Goal: Browse casually: Explore the website without a specific task or goal

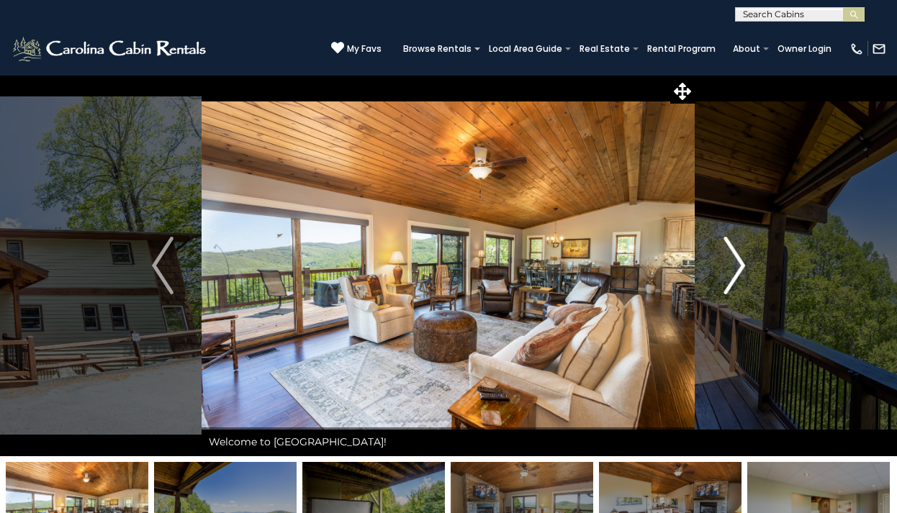
click at [744, 269] on img "Next" at bounding box center [734, 266] width 22 height 58
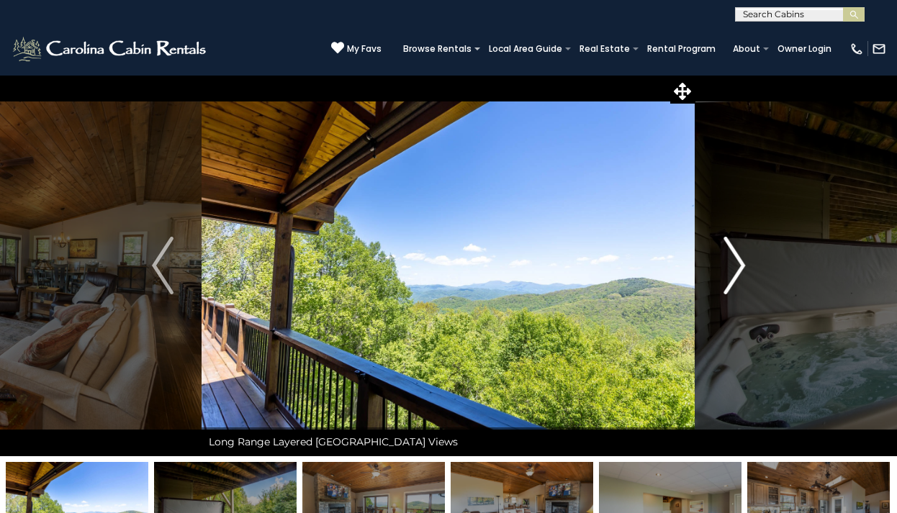
click at [743, 269] on img "Next" at bounding box center [734, 266] width 22 height 58
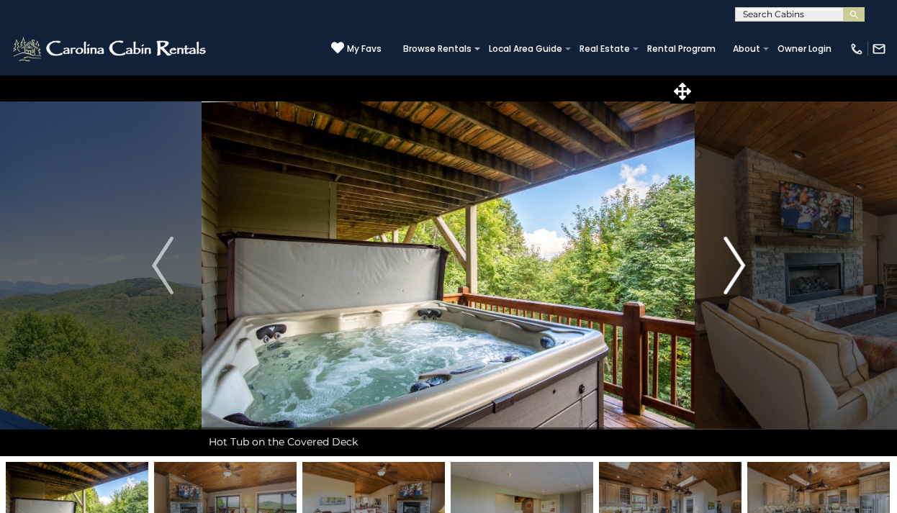
click at [743, 269] on img "Next" at bounding box center [734, 266] width 22 height 58
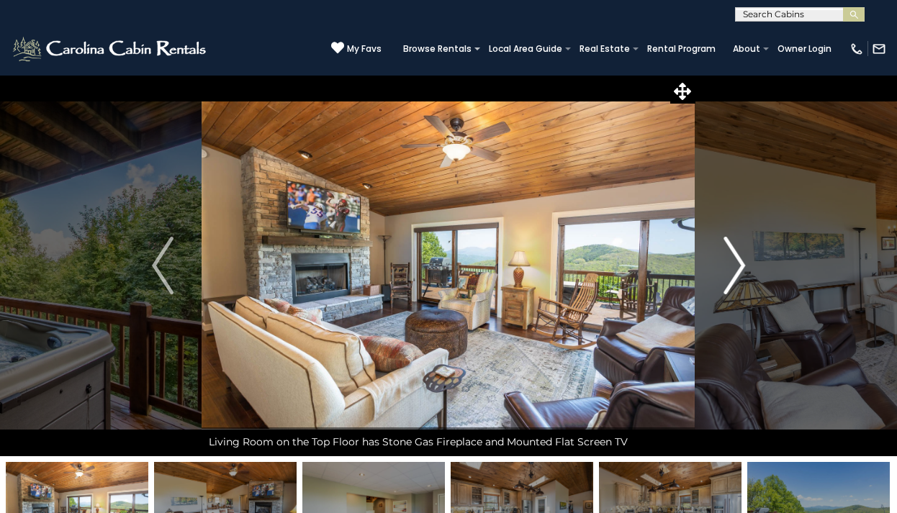
click at [743, 269] on img "Next" at bounding box center [734, 266] width 22 height 58
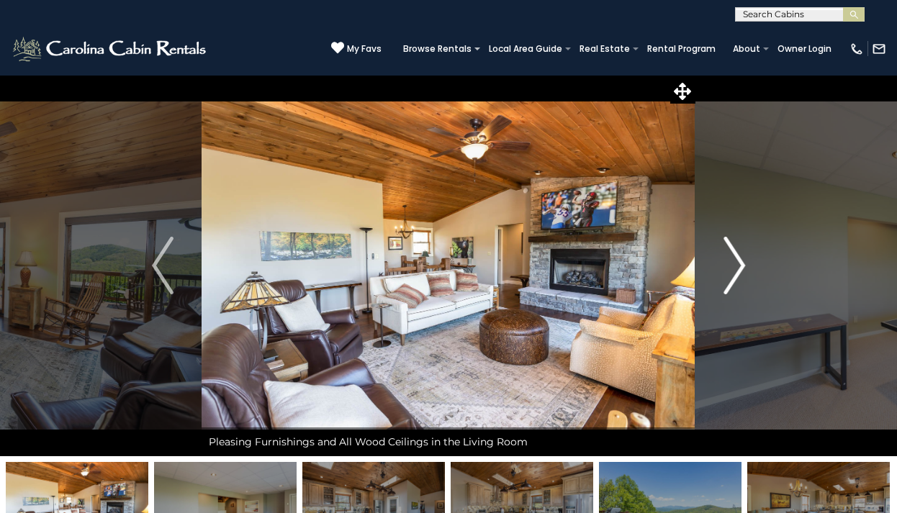
click at [743, 269] on img "Next" at bounding box center [734, 266] width 22 height 58
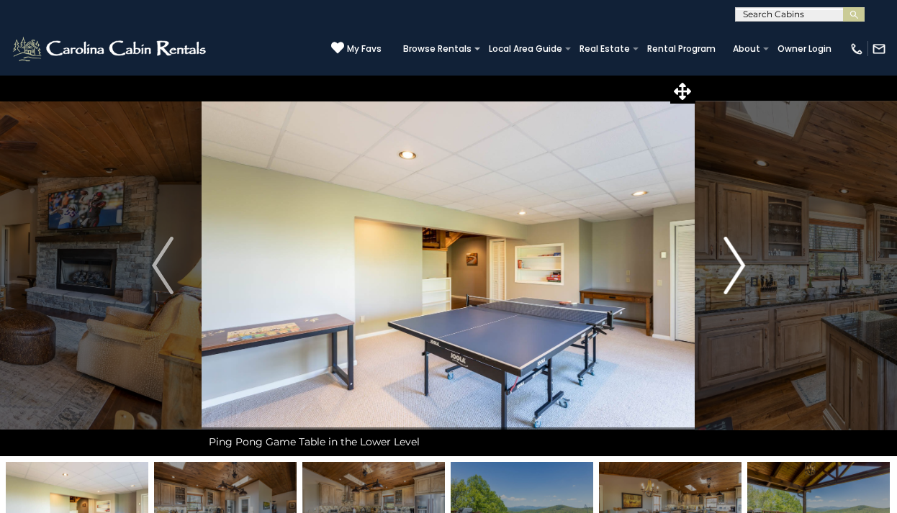
click at [743, 269] on img "Next" at bounding box center [734, 266] width 22 height 58
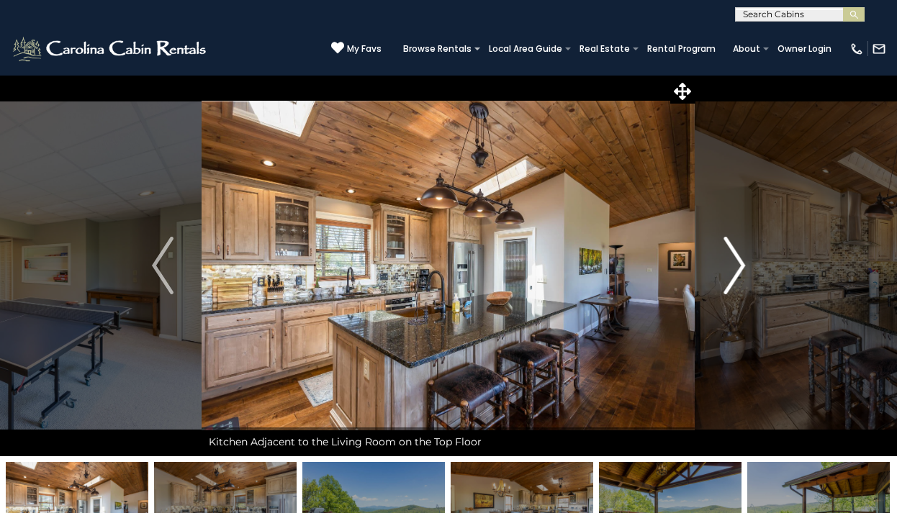
click at [743, 269] on img "Next" at bounding box center [734, 266] width 22 height 58
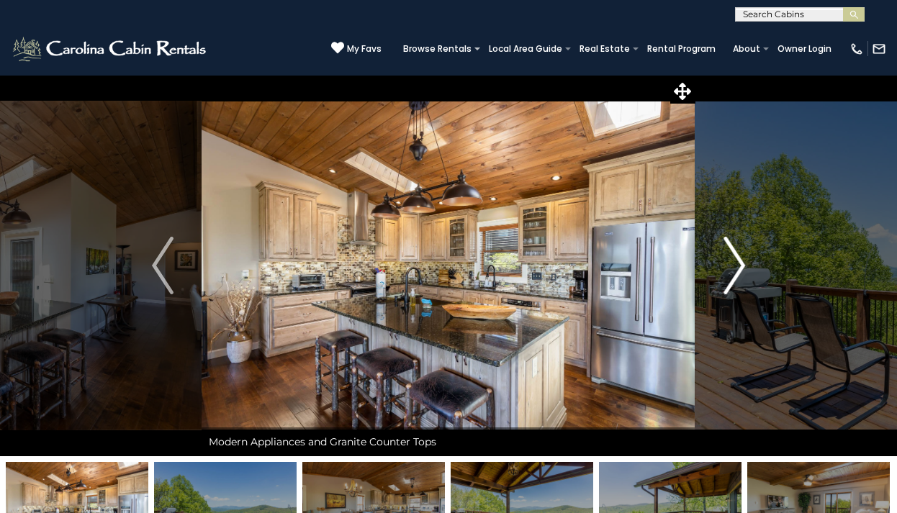
click at [743, 269] on img "Next" at bounding box center [734, 266] width 22 height 58
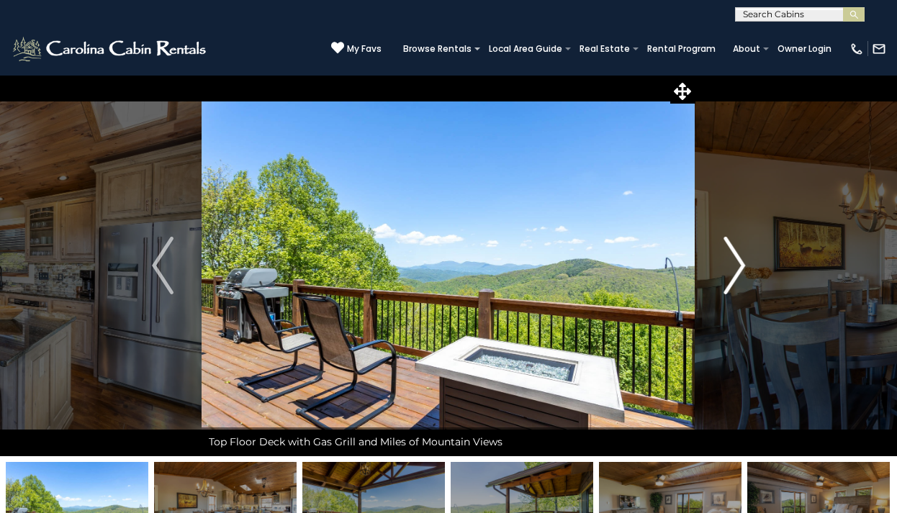
click at [743, 269] on img "Next" at bounding box center [734, 266] width 22 height 58
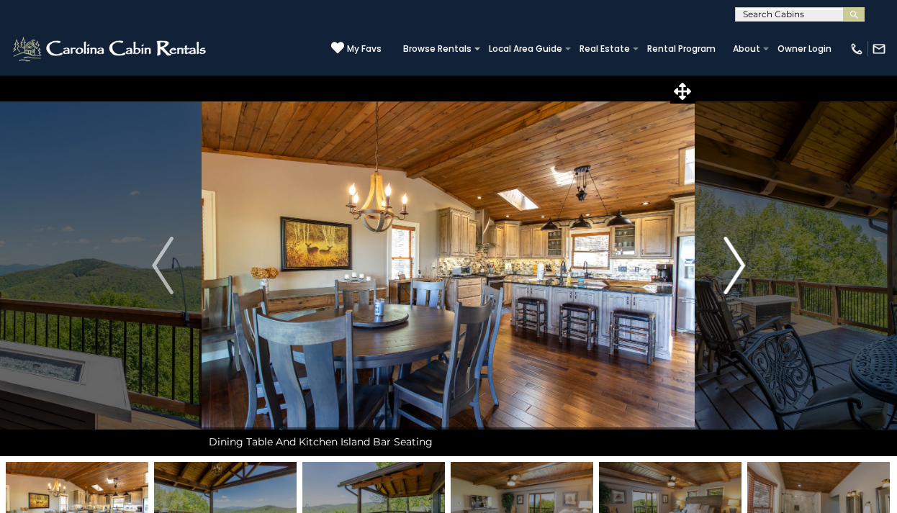
click at [743, 269] on img "Next" at bounding box center [734, 266] width 22 height 58
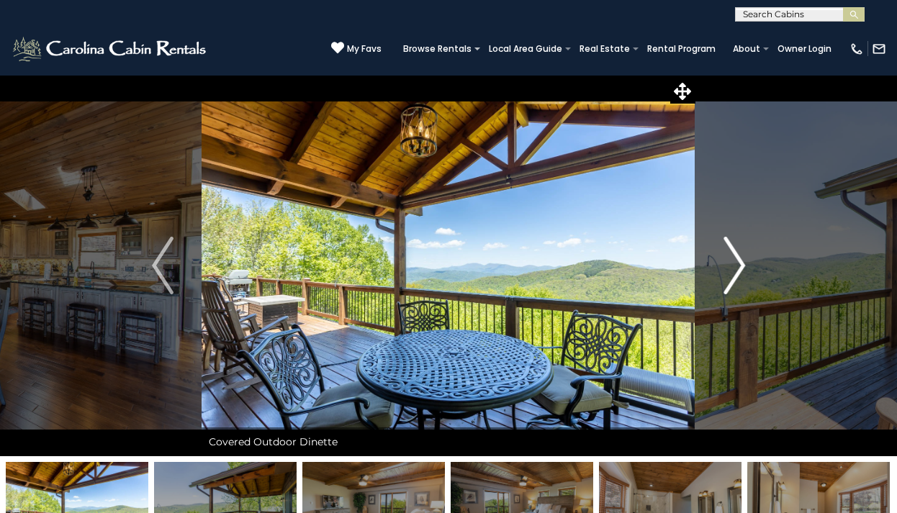
click at [743, 269] on img "Next" at bounding box center [734, 266] width 22 height 58
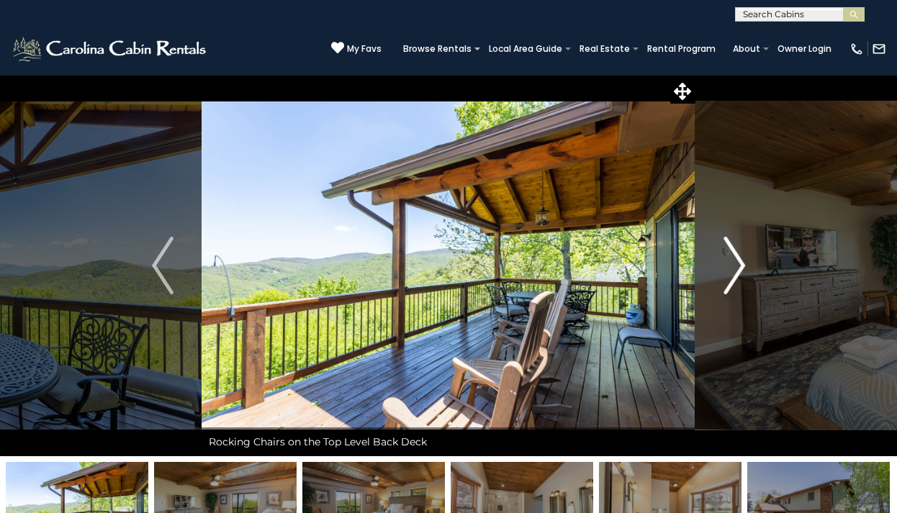
click at [743, 269] on img "Next" at bounding box center [734, 266] width 22 height 58
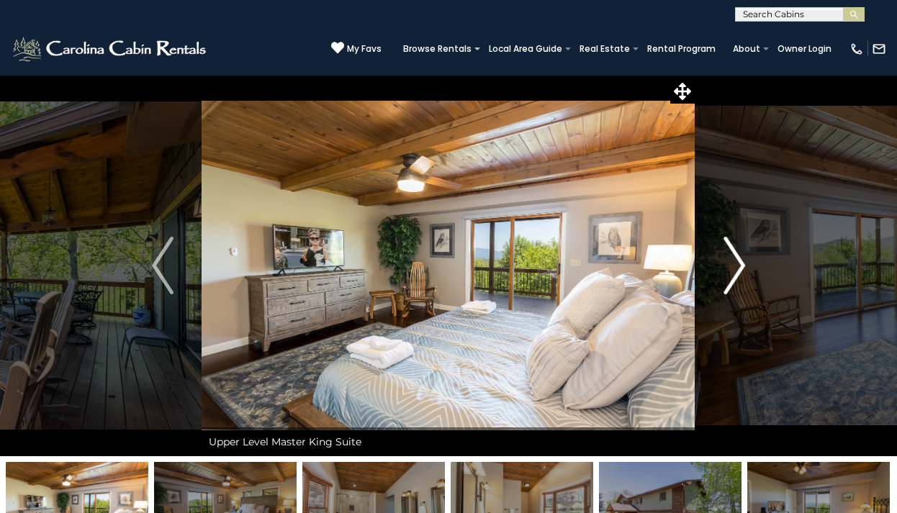
click at [743, 269] on img "Next" at bounding box center [734, 266] width 22 height 58
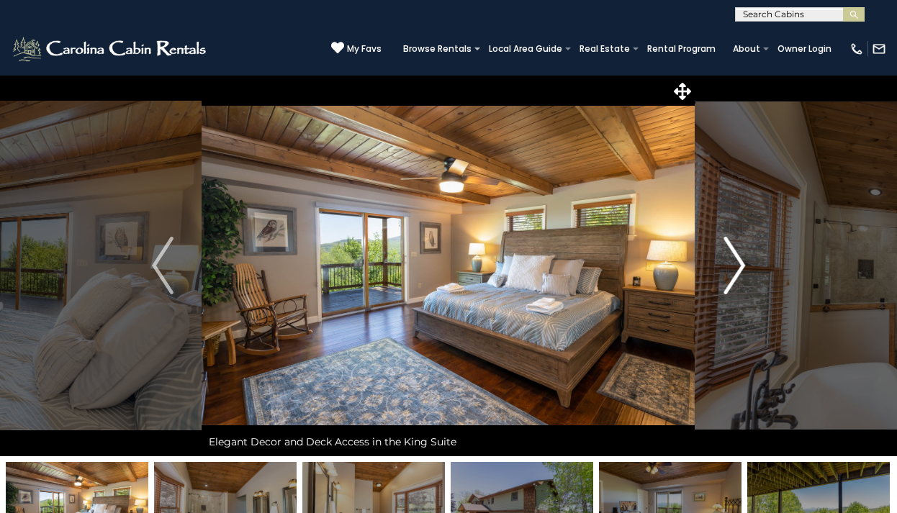
click at [743, 269] on img "Next" at bounding box center [734, 266] width 22 height 58
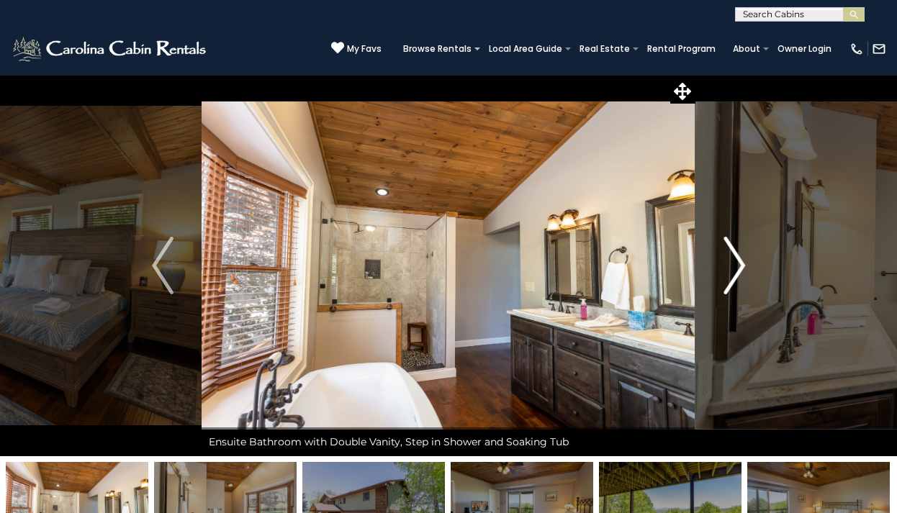
click at [743, 269] on img "Next" at bounding box center [734, 266] width 22 height 58
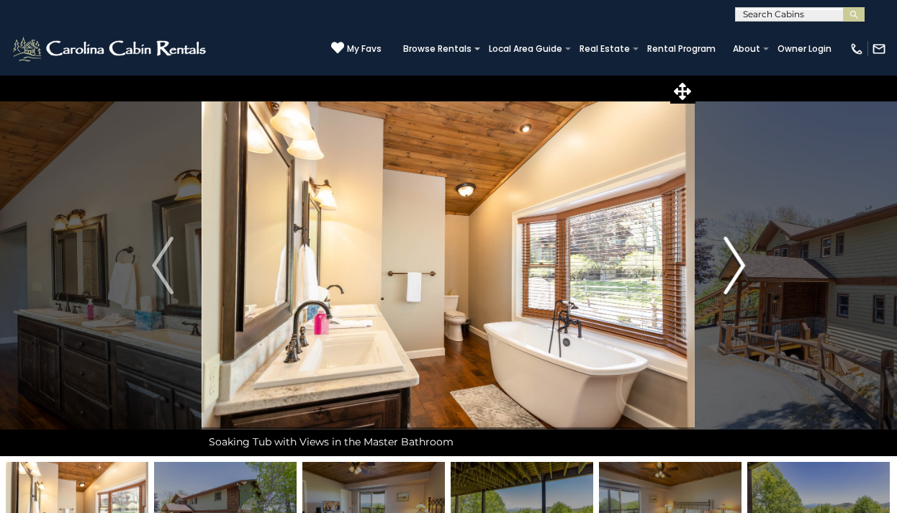
click at [743, 269] on img "Next" at bounding box center [734, 266] width 22 height 58
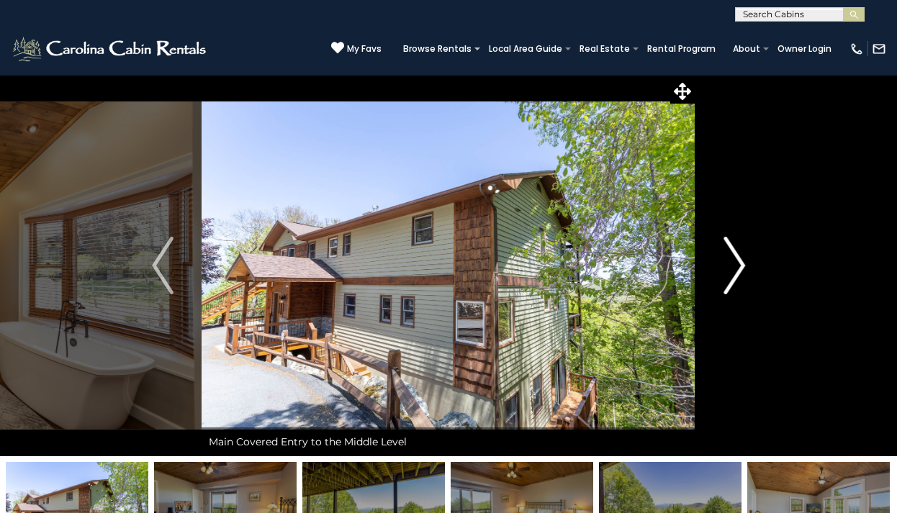
click at [743, 269] on img "Next" at bounding box center [734, 266] width 22 height 58
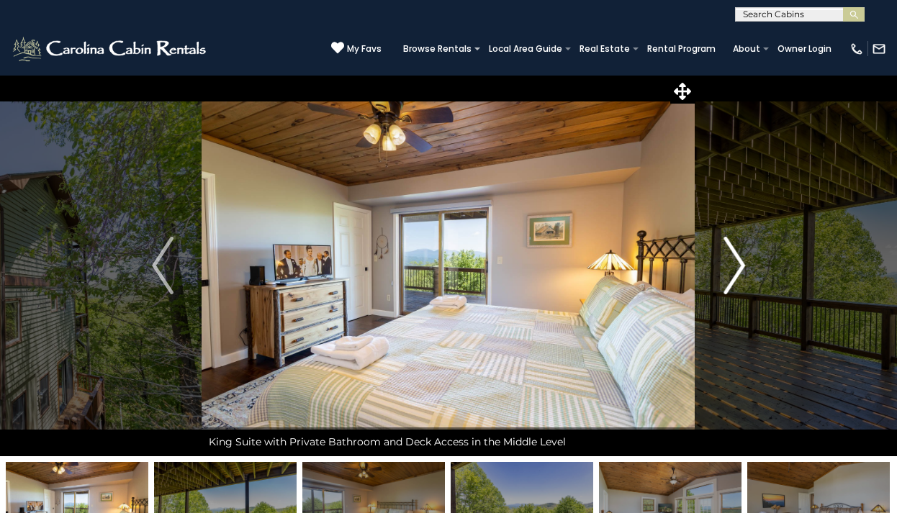
click at [743, 269] on img "Next" at bounding box center [734, 266] width 22 height 58
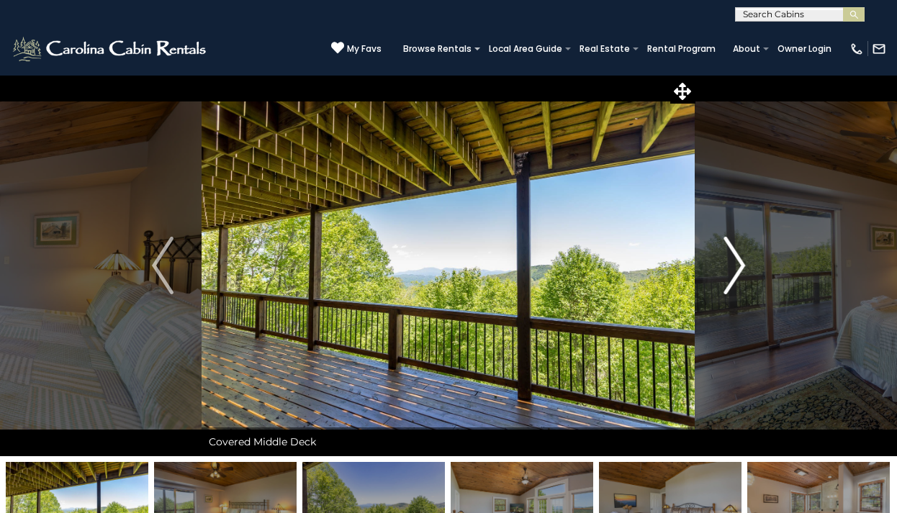
click at [743, 269] on img "Next" at bounding box center [734, 266] width 22 height 58
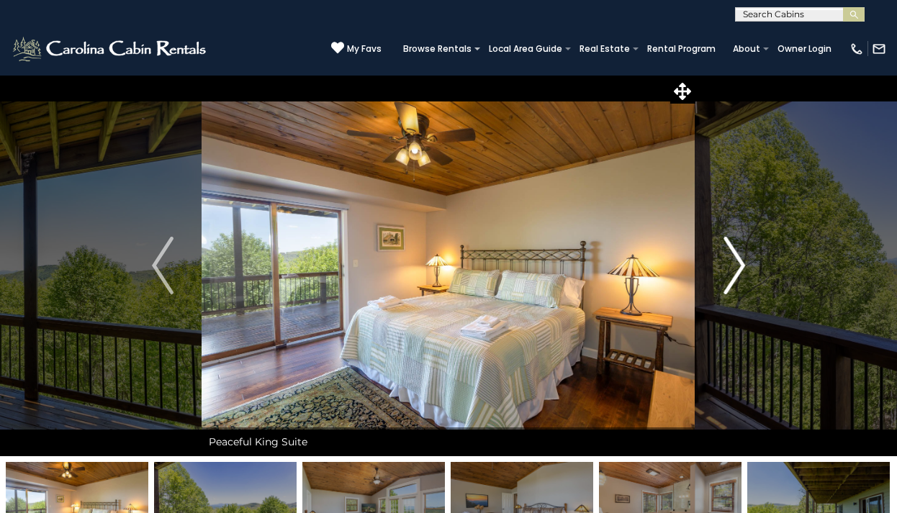
click at [743, 269] on img "Next" at bounding box center [734, 266] width 22 height 58
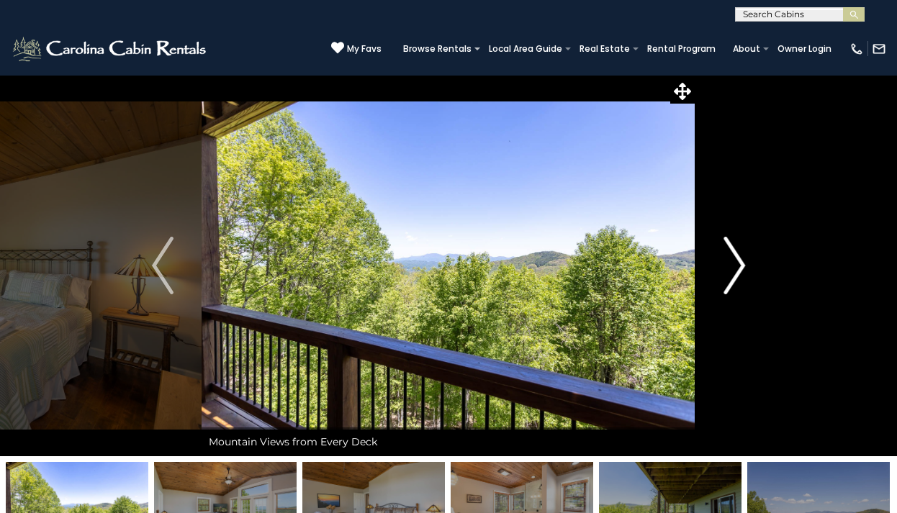
click at [743, 269] on img "Next" at bounding box center [734, 266] width 22 height 58
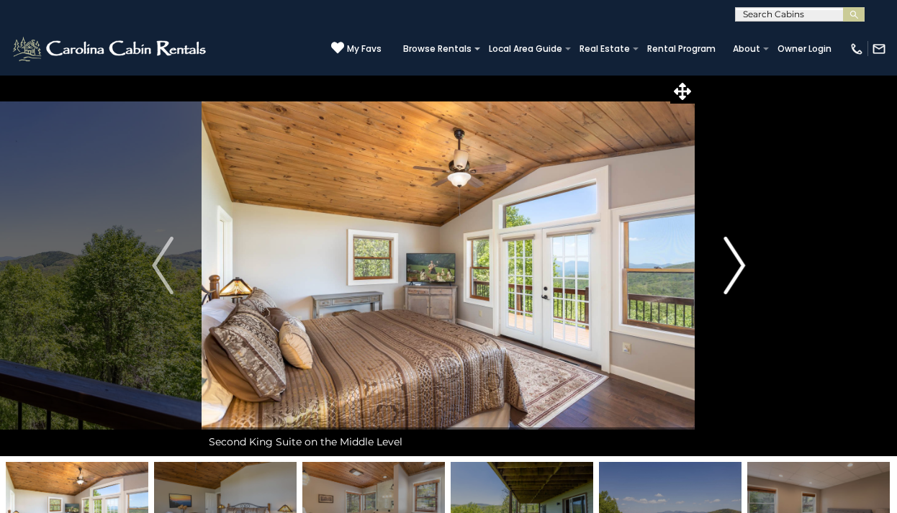
click at [743, 269] on img "Next" at bounding box center [734, 266] width 22 height 58
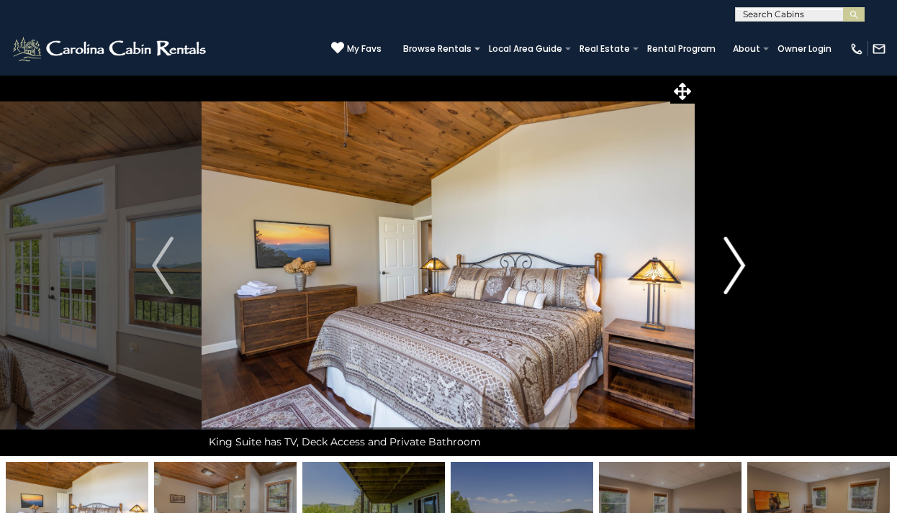
click at [738, 263] on img "Next" at bounding box center [734, 266] width 22 height 58
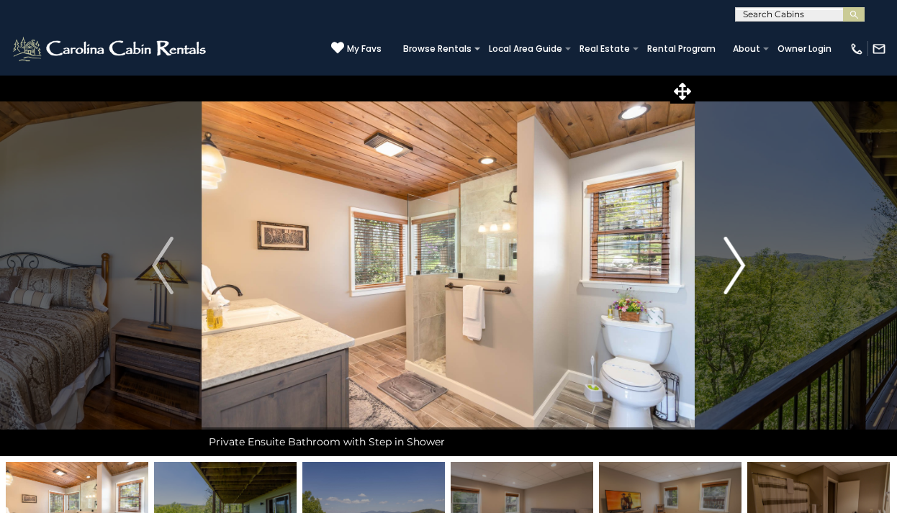
click at [738, 263] on img "Next" at bounding box center [734, 266] width 22 height 58
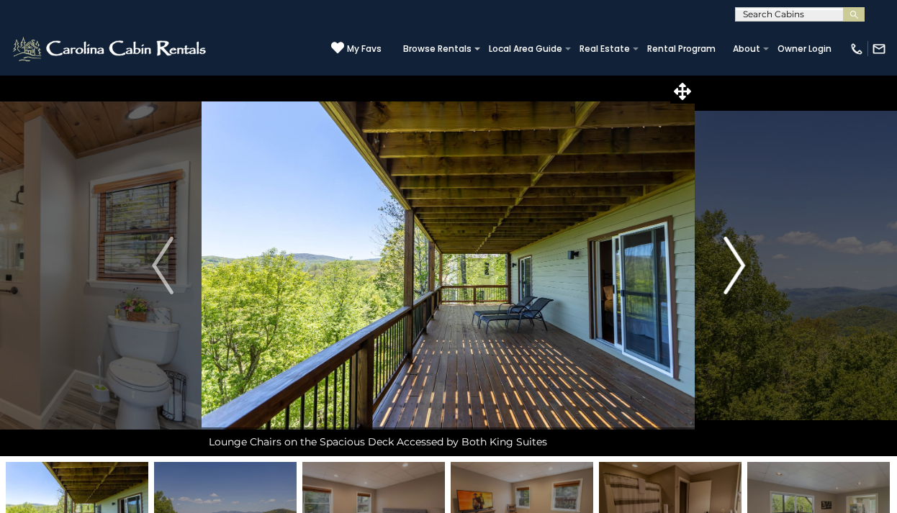
click at [738, 263] on img "Next" at bounding box center [734, 266] width 22 height 58
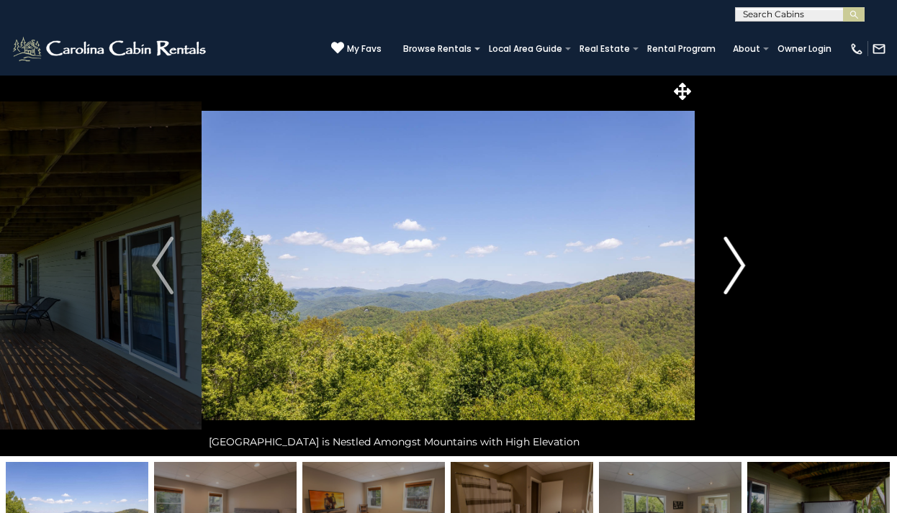
click at [738, 263] on img "Next" at bounding box center [734, 266] width 22 height 58
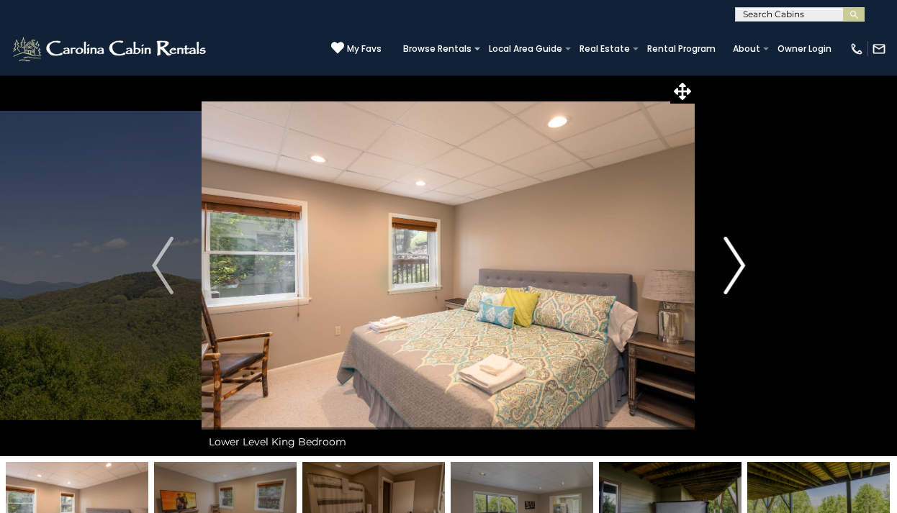
click at [738, 263] on img "Next" at bounding box center [734, 266] width 22 height 58
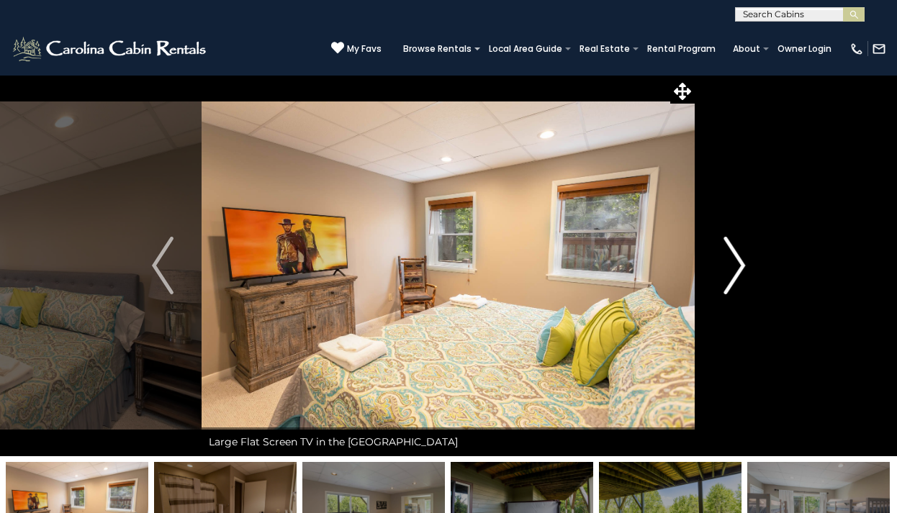
click at [738, 263] on img "Next" at bounding box center [734, 266] width 22 height 58
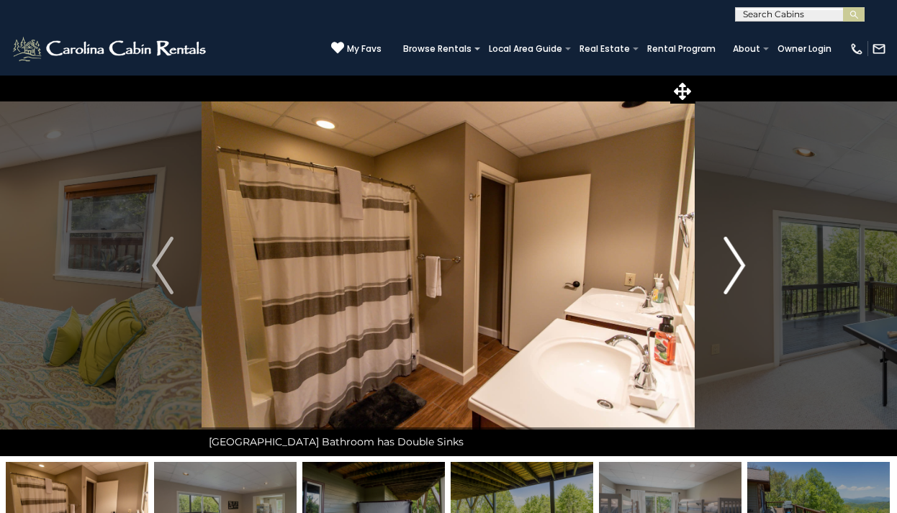
click at [738, 263] on img "Next" at bounding box center [734, 266] width 22 height 58
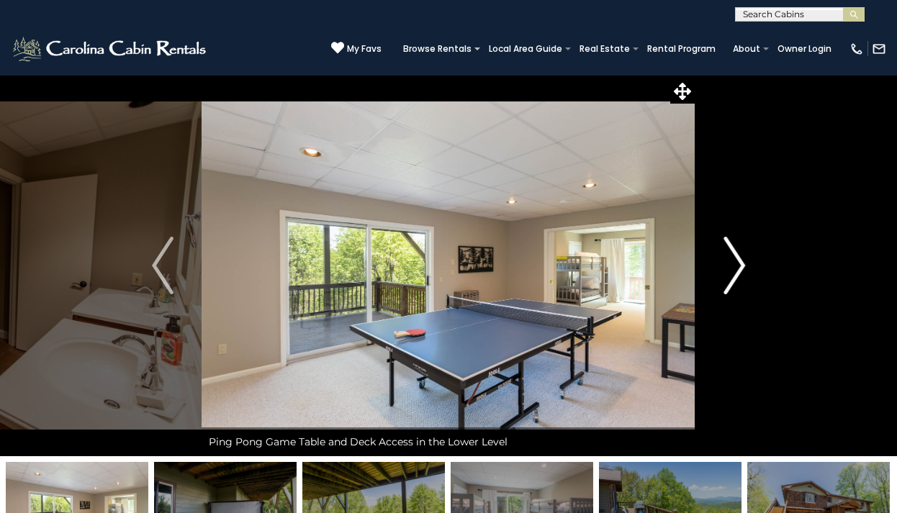
click at [738, 263] on img "Next" at bounding box center [734, 266] width 22 height 58
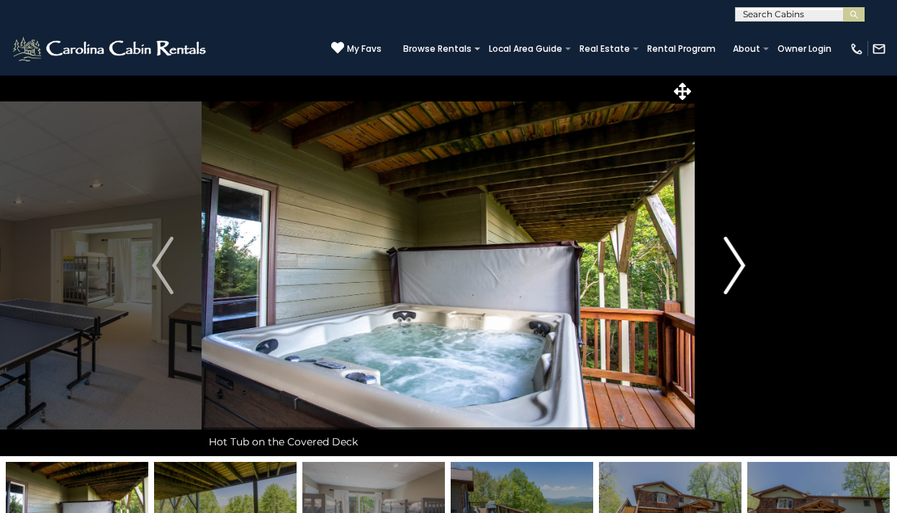
click at [738, 263] on img "Next" at bounding box center [734, 266] width 22 height 58
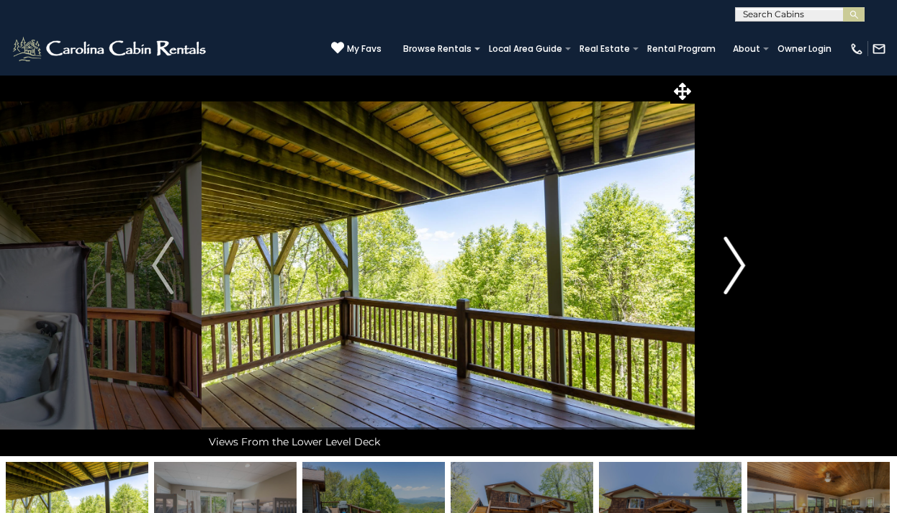
click at [738, 263] on img "Next" at bounding box center [734, 266] width 22 height 58
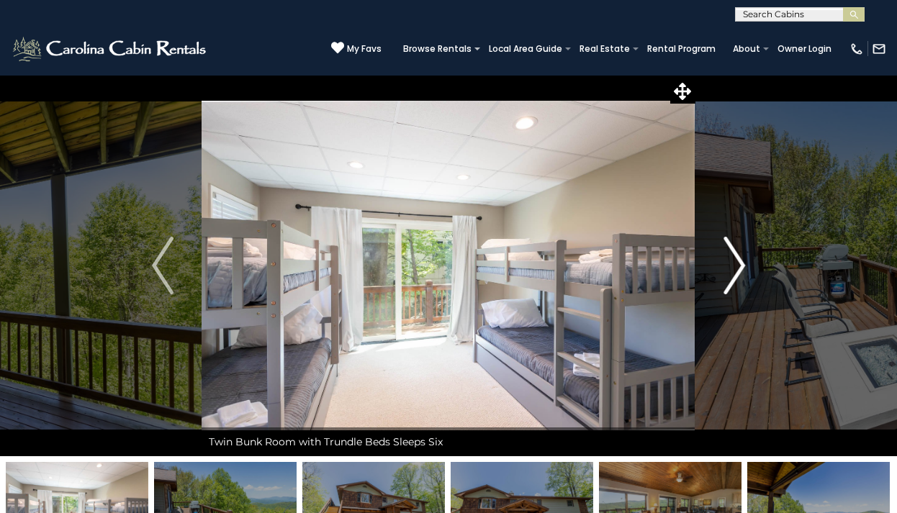
click at [738, 263] on img "Next" at bounding box center [734, 266] width 22 height 58
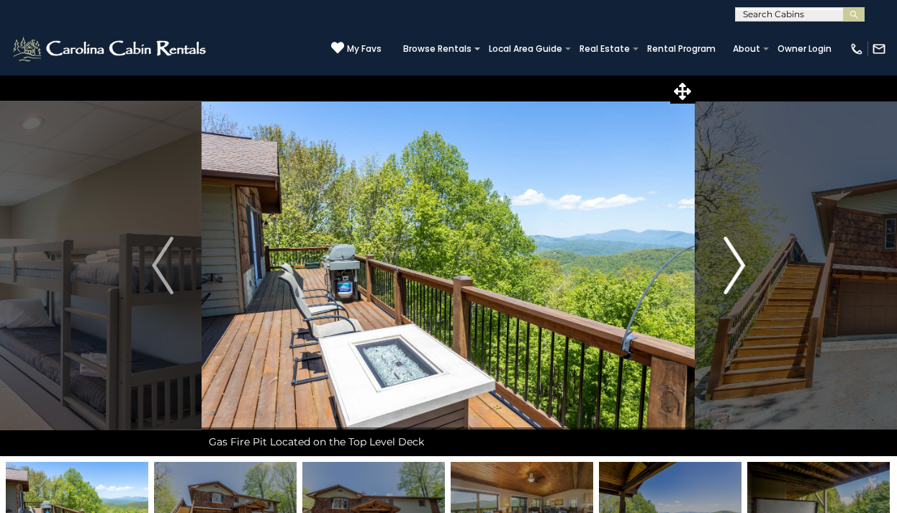
click at [738, 263] on img "Next" at bounding box center [734, 266] width 22 height 58
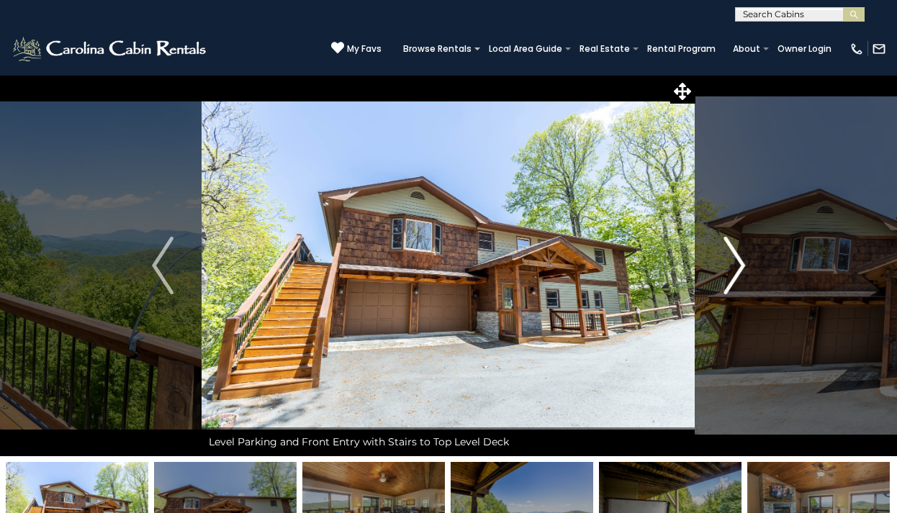
click at [738, 263] on img "Next" at bounding box center [734, 266] width 22 height 58
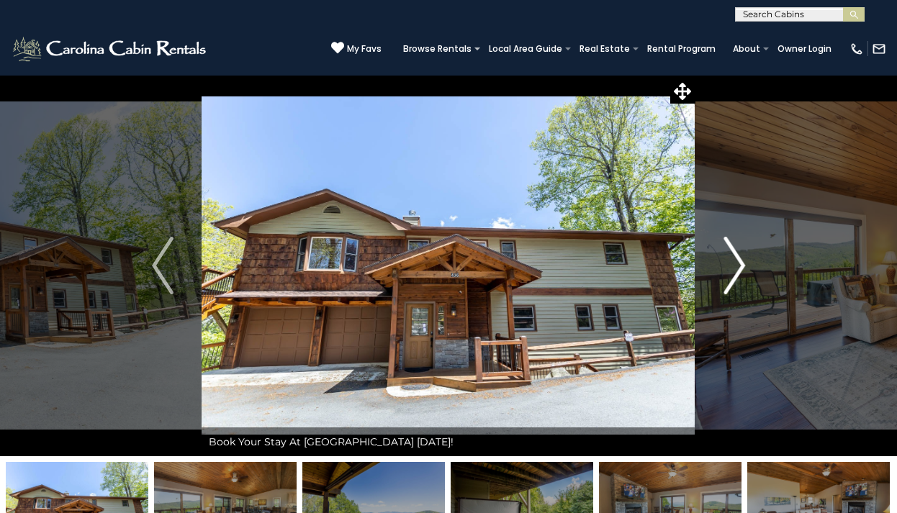
click at [738, 263] on img "Next" at bounding box center [734, 266] width 22 height 58
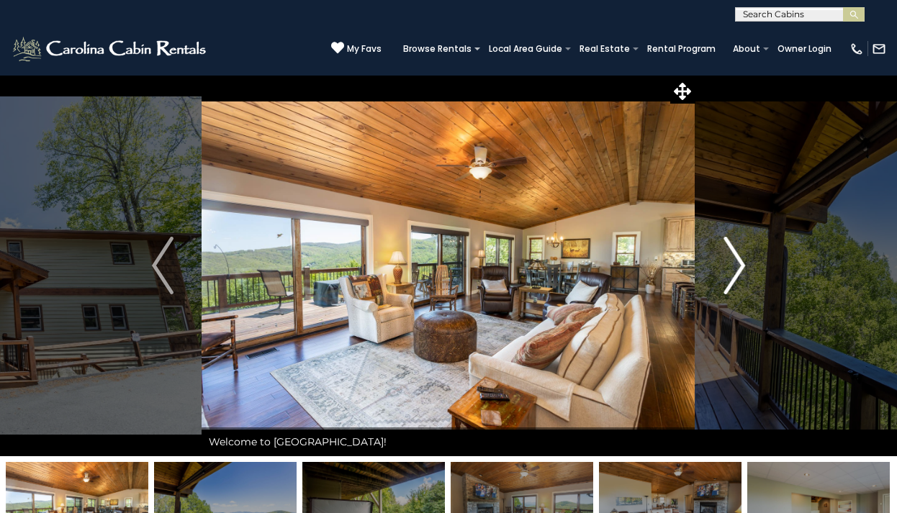
click at [738, 263] on img "Next" at bounding box center [734, 266] width 22 height 58
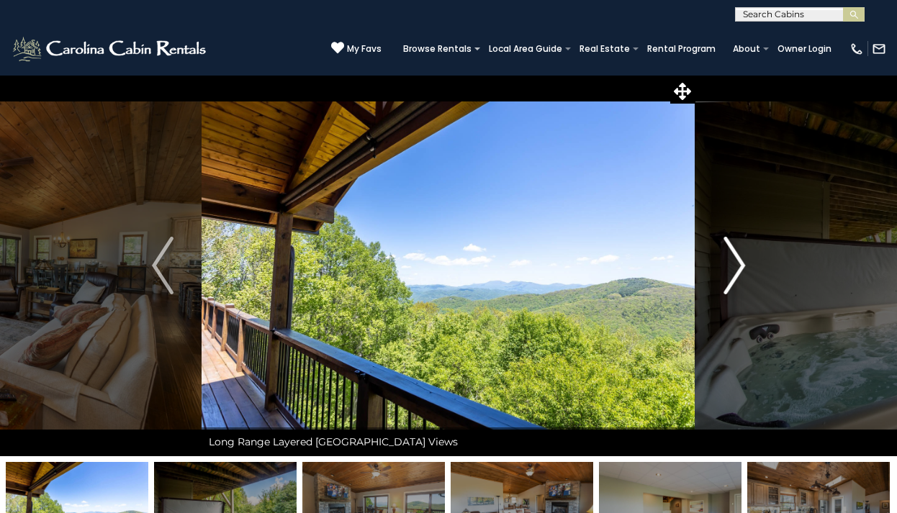
click at [738, 263] on img "Next" at bounding box center [734, 266] width 22 height 58
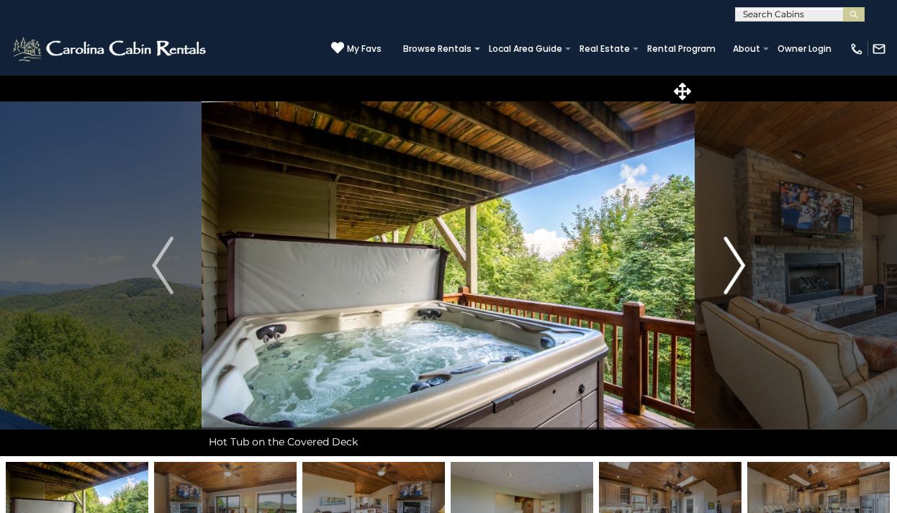
click at [738, 263] on img "Next" at bounding box center [734, 266] width 22 height 58
